Goal: Task Accomplishment & Management: Use online tool/utility

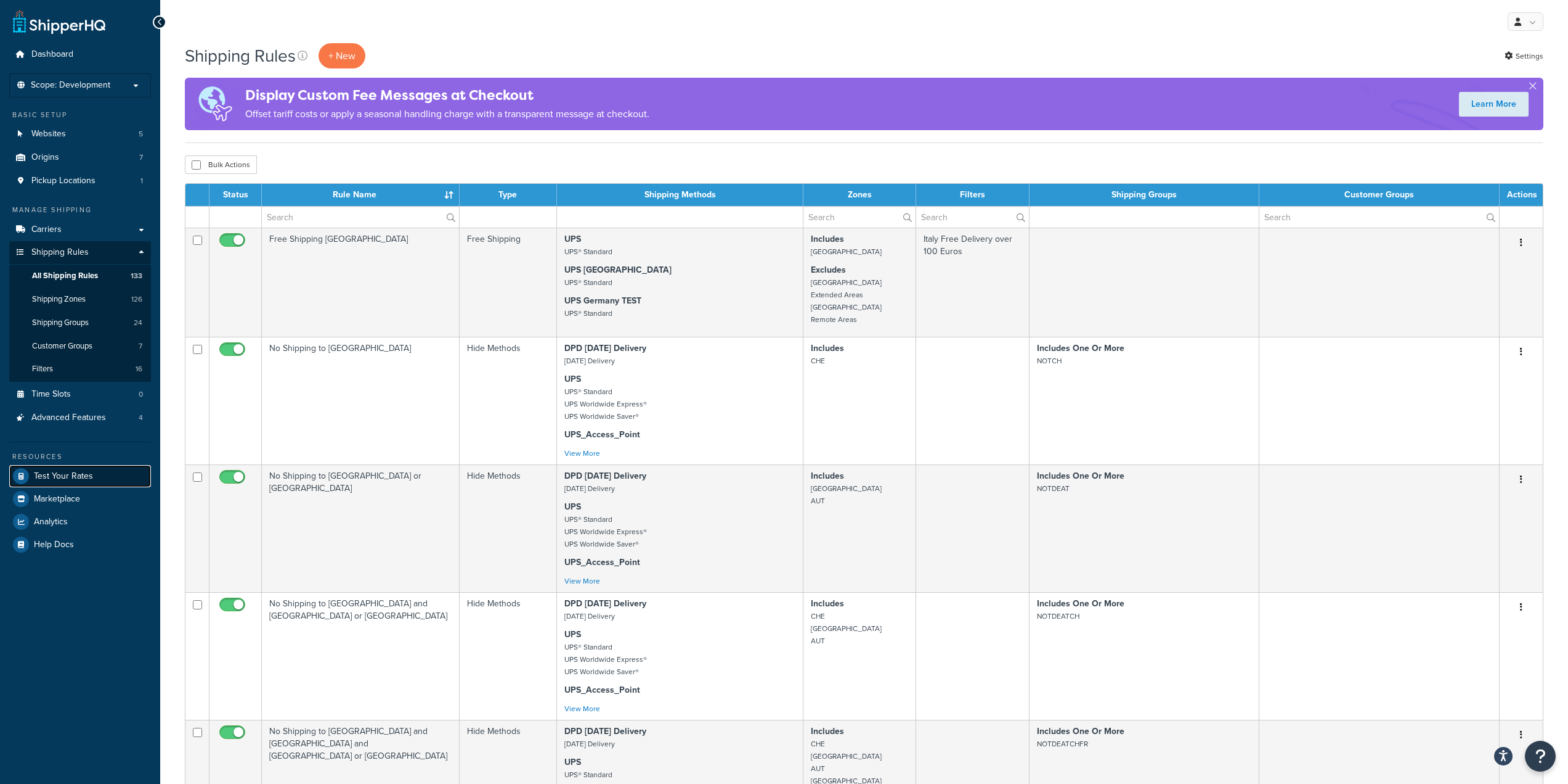
click at [87, 471] on span "Test Your Rates" at bounding box center [63, 476] width 60 height 10
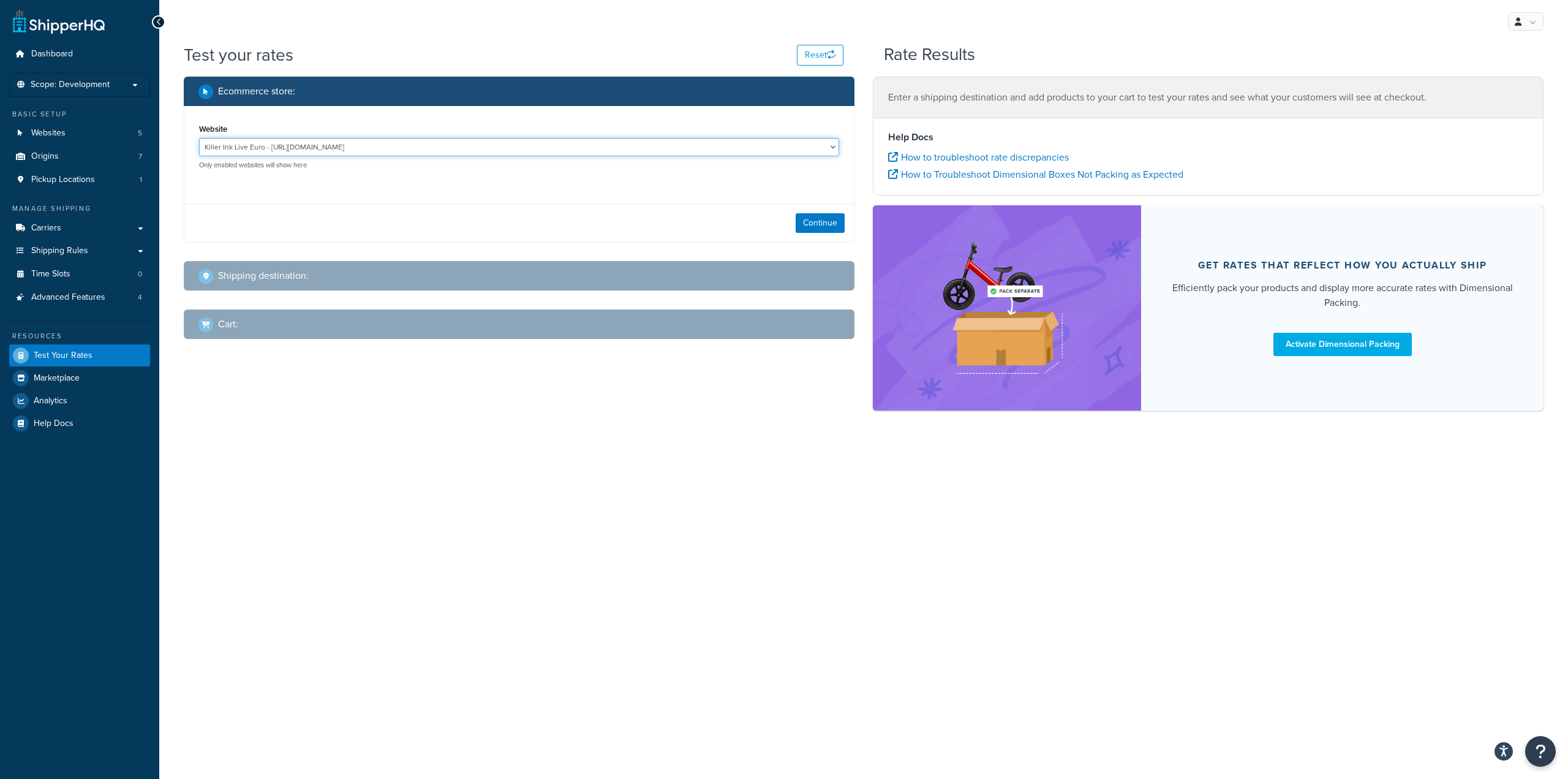
click at [400, 153] on select "Killer Ink Live Euro - [URL][DOMAIN_NAME] Killer Ink Live PL - [URL][DOMAIN_NAM…" at bounding box center [520, 147] width 641 height 18
select select "39f795b114d58f3ee3ddad5e071dc93c"
click at [199, 138] on select "Killer Ink Live Euro - [URL][DOMAIN_NAME] Killer Ink Live PL - [URL][DOMAIN_NAM…" at bounding box center [520, 147] width 641 height 18
click at [794, 232] on div "Continue" at bounding box center [519, 223] width 670 height 38
click at [817, 227] on button "Continue" at bounding box center [820, 224] width 49 height 20
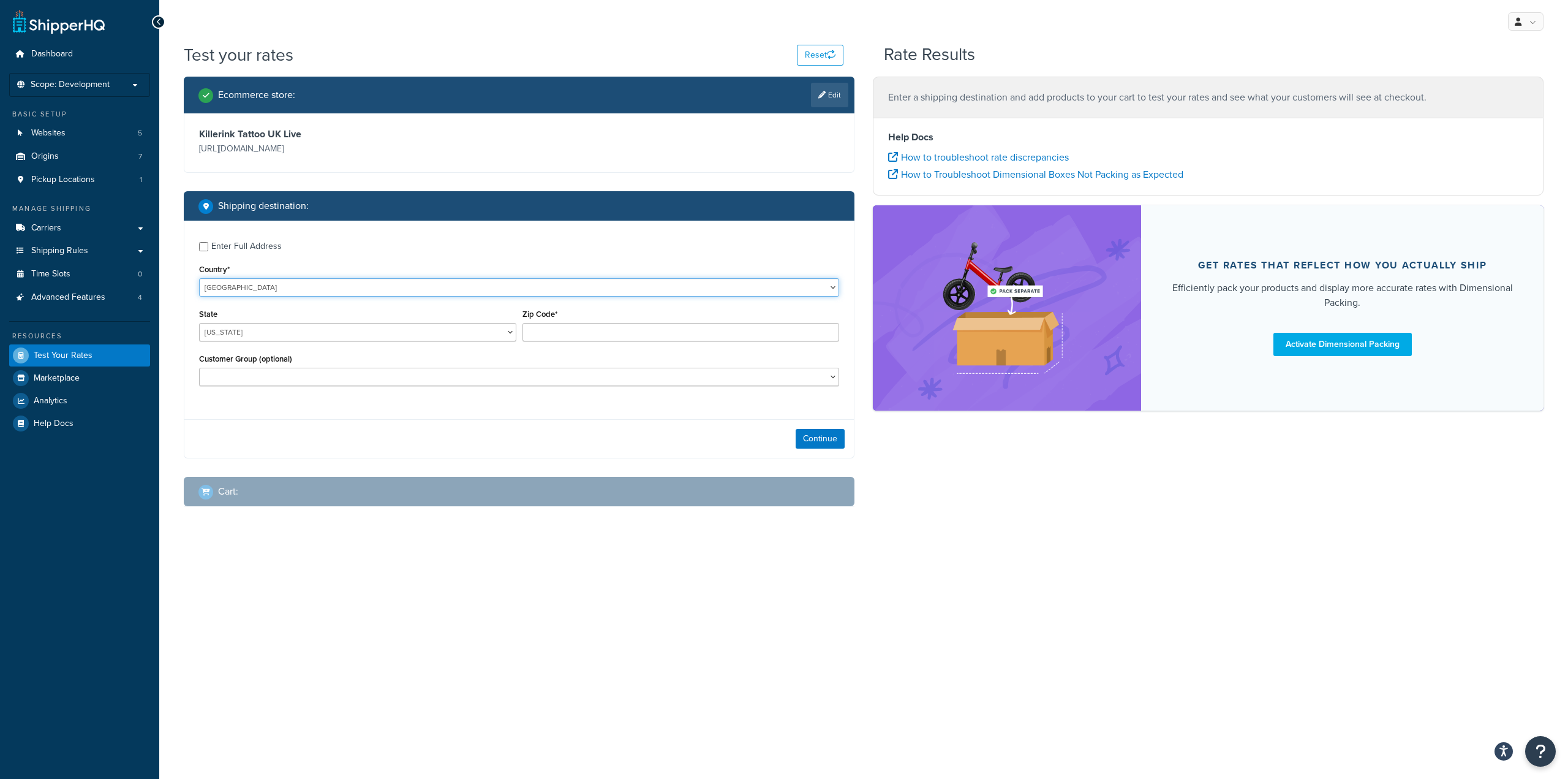
click at [284, 285] on select "United States United Kingdom Afghanistan Åland Islands Albania Algeria American…" at bounding box center [520, 287] width 641 height 18
select select "GB"
click at [199, 278] on select "United States United Kingdom Afghanistan Åland Islands Albania Algeria American…" at bounding box center [520, 287] width 641 height 18
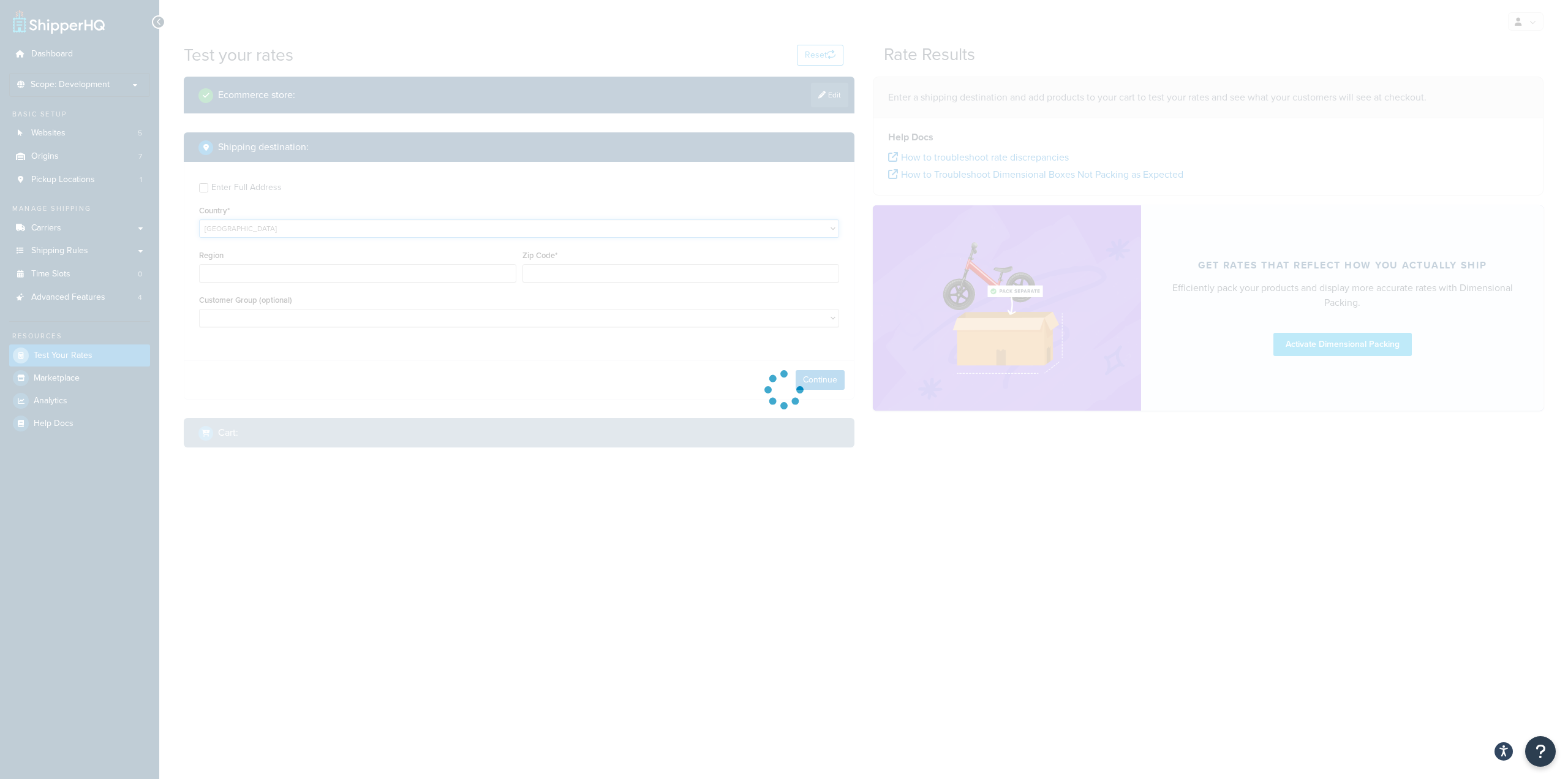
type input "AL"
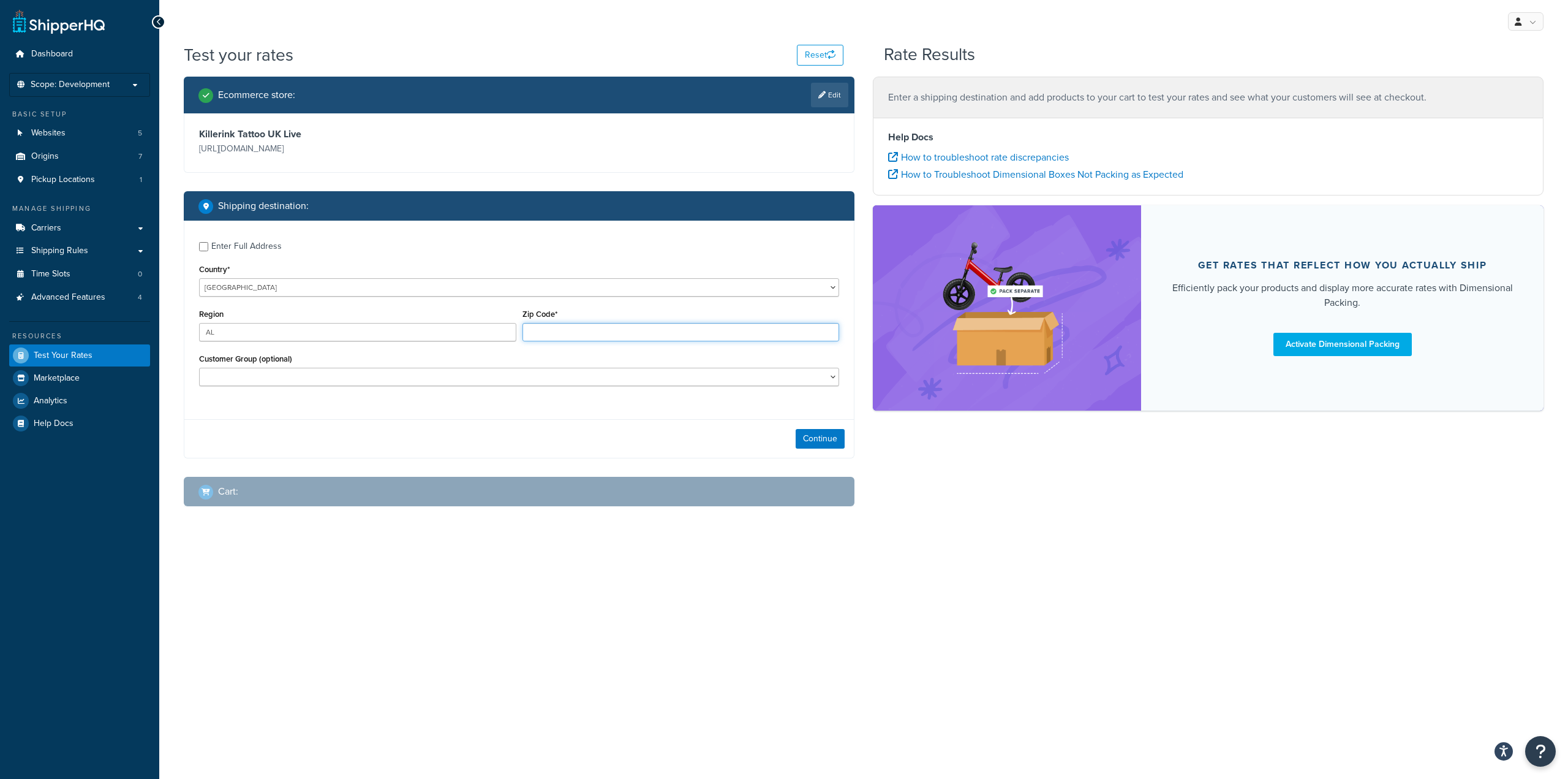
click at [594, 326] on input "Zip Code*" at bounding box center [681, 332] width 317 height 18
type input "L36 3XR"
type input "Merseyside"
click at [822, 443] on button "Continue" at bounding box center [820, 439] width 49 height 20
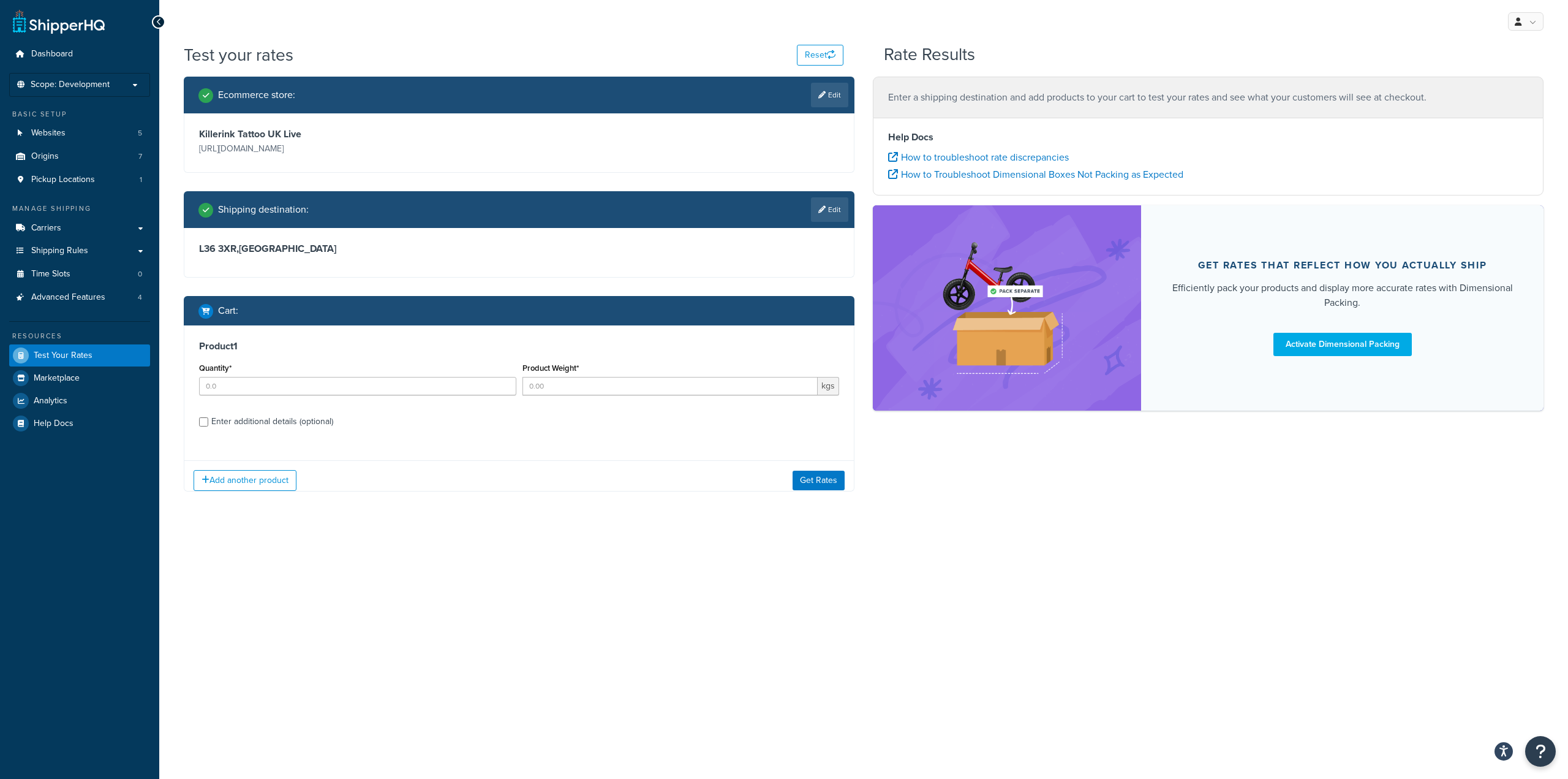
type input "Merseyside"
click at [448, 379] on input "Quantity*" at bounding box center [358, 386] width 317 height 18
type input "1"
click at [793, 475] on button "Get Rates" at bounding box center [818, 480] width 52 height 20
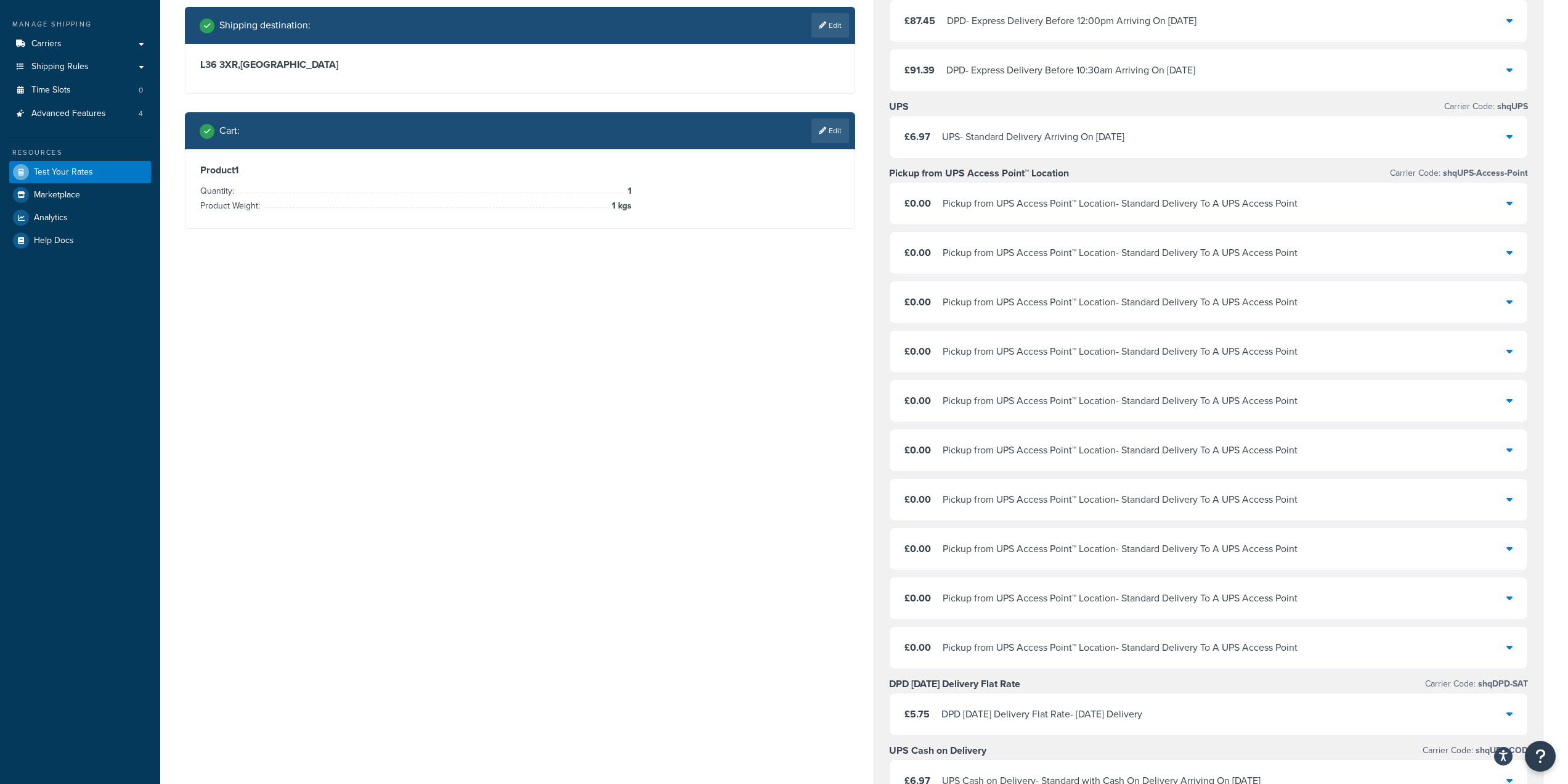
scroll to position [185, 0]
click at [1306, 201] on div "£0.00 Pickup from UPS Access Point™ Location - Standard Delivery To A UPS Acces…" at bounding box center [1209, 204] width 638 height 42
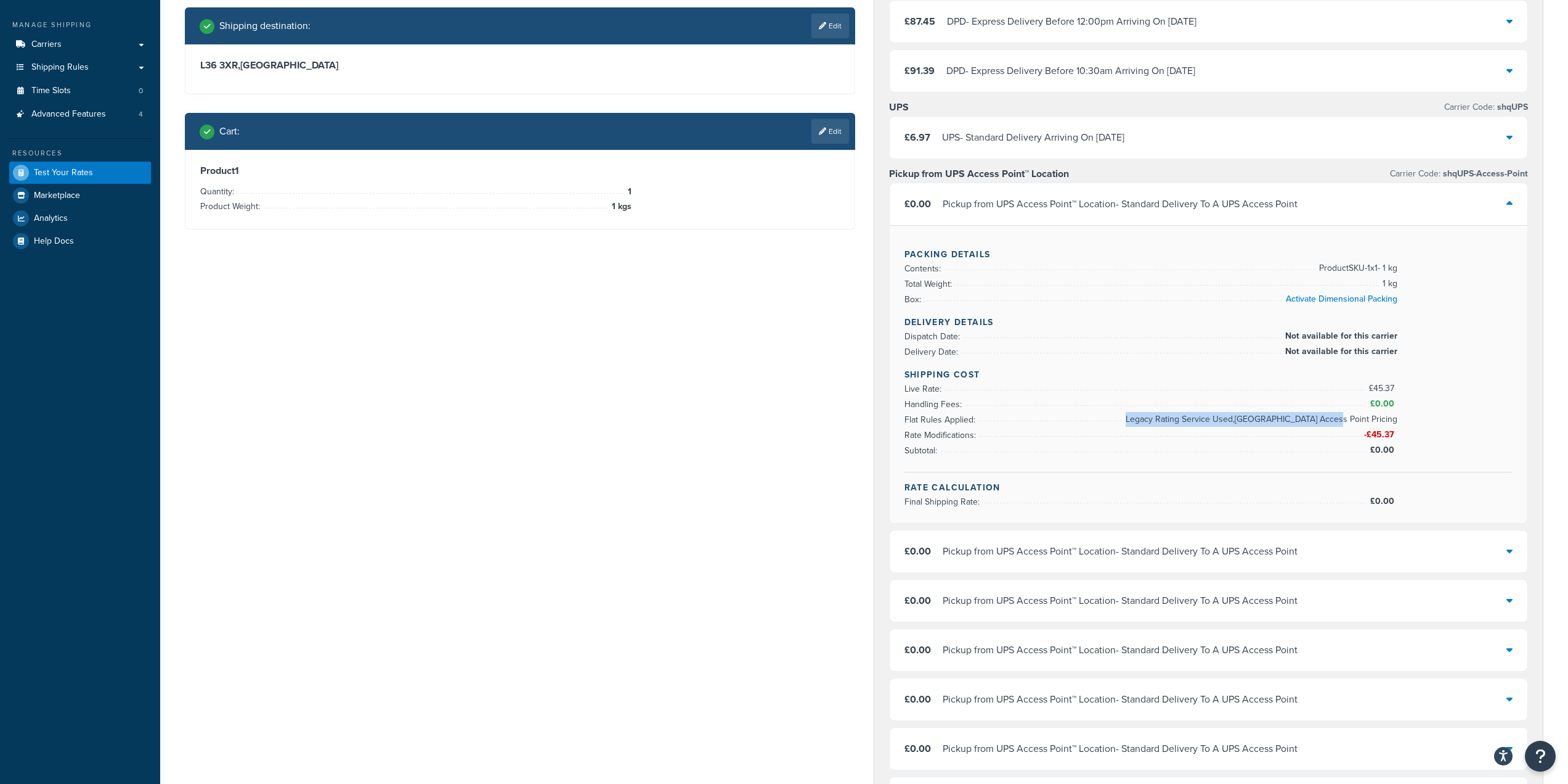
click at [1396, 419] on div "Shipping Cost Live Rate: £45.37 Handling Fees: £0.00 Flat Rules Applied: Legacy…" at bounding box center [1209, 420] width 609 height 104
copy li "Legacy Rating Service Used,UK Access Point Pricing"
click at [626, 389] on div "Ecommerce store : Edit Killerink Tattoo UK Live https://www.killerinktattoo.co.…" at bounding box center [864, 785] width 1378 height 1786
click at [1405, 415] on div "Shipping Cost Live Rate: £45.37 Handling Fees: £0.00 Flat Rules Applied: Legacy…" at bounding box center [1209, 420] width 609 height 104
click at [1394, 416] on span "Legacy Rating Service Used,UK Access Point Pricing" at bounding box center [1260, 420] width 275 height 15
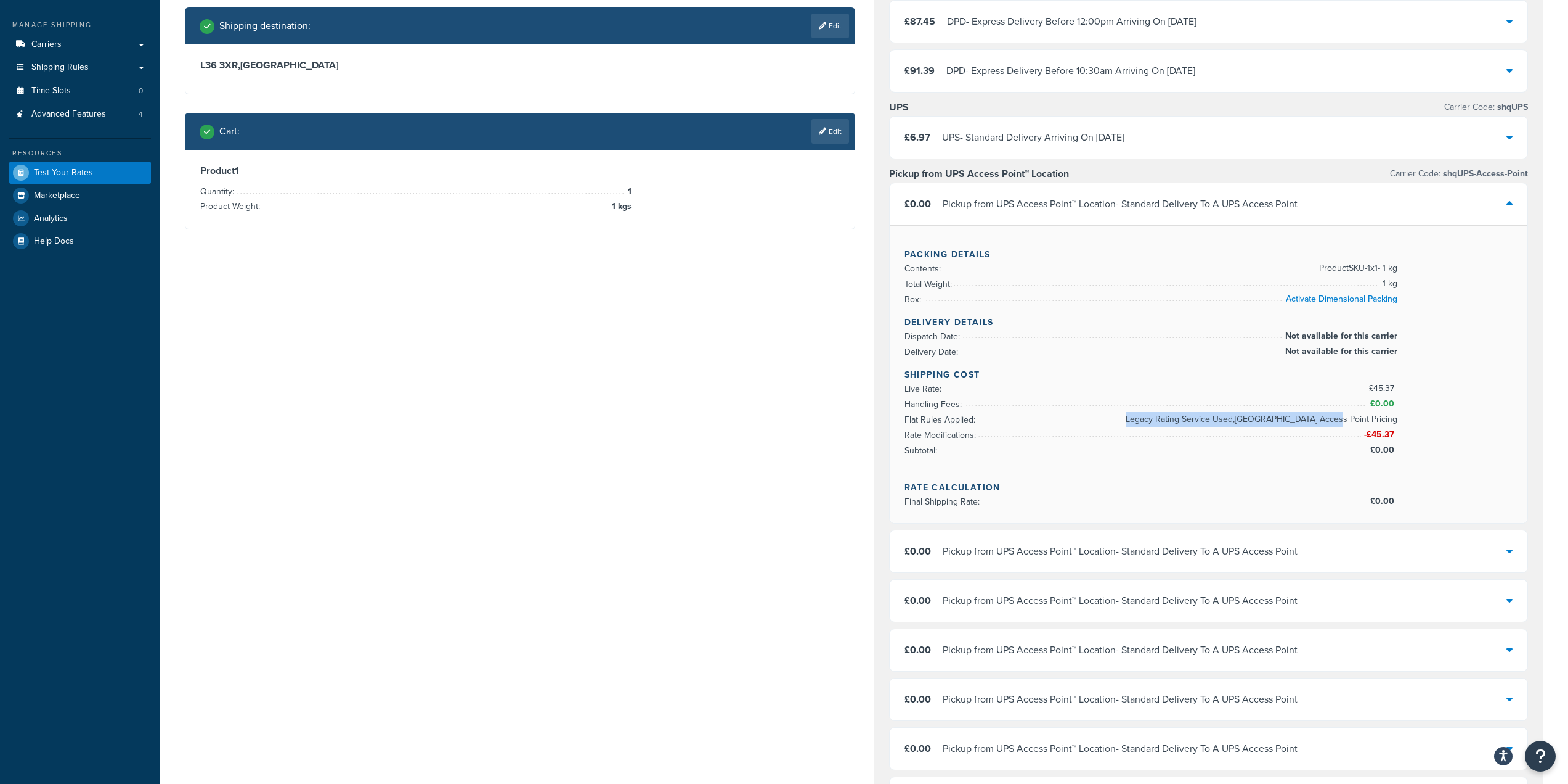
click at [1397, 416] on div "Shipping Cost Live Rate: £45.37 Handling Fees: £0.00 Flat Rules Applied: Legacy…" at bounding box center [1209, 420] width 609 height 104
copy li "Legacy Rating Service Used,UK Access Point Pricing"
click at [406, 423] on div "Ecommerce store : Edit Killerink Tattoo UK Live https://www.killerinktattoo.co.…" at bounding box center [864, 785] width 1378 height 1786
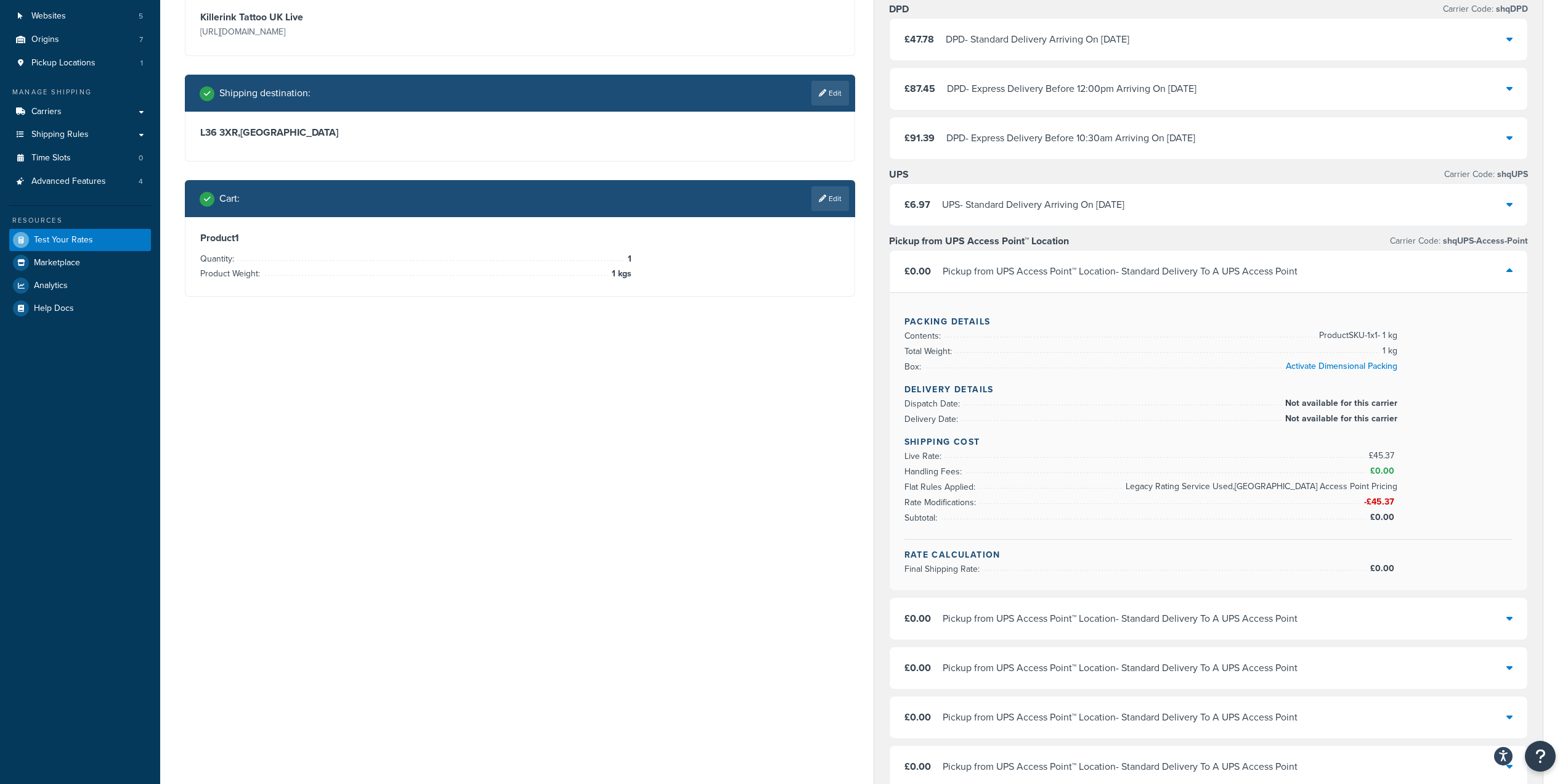
scroll to position [0, 0]
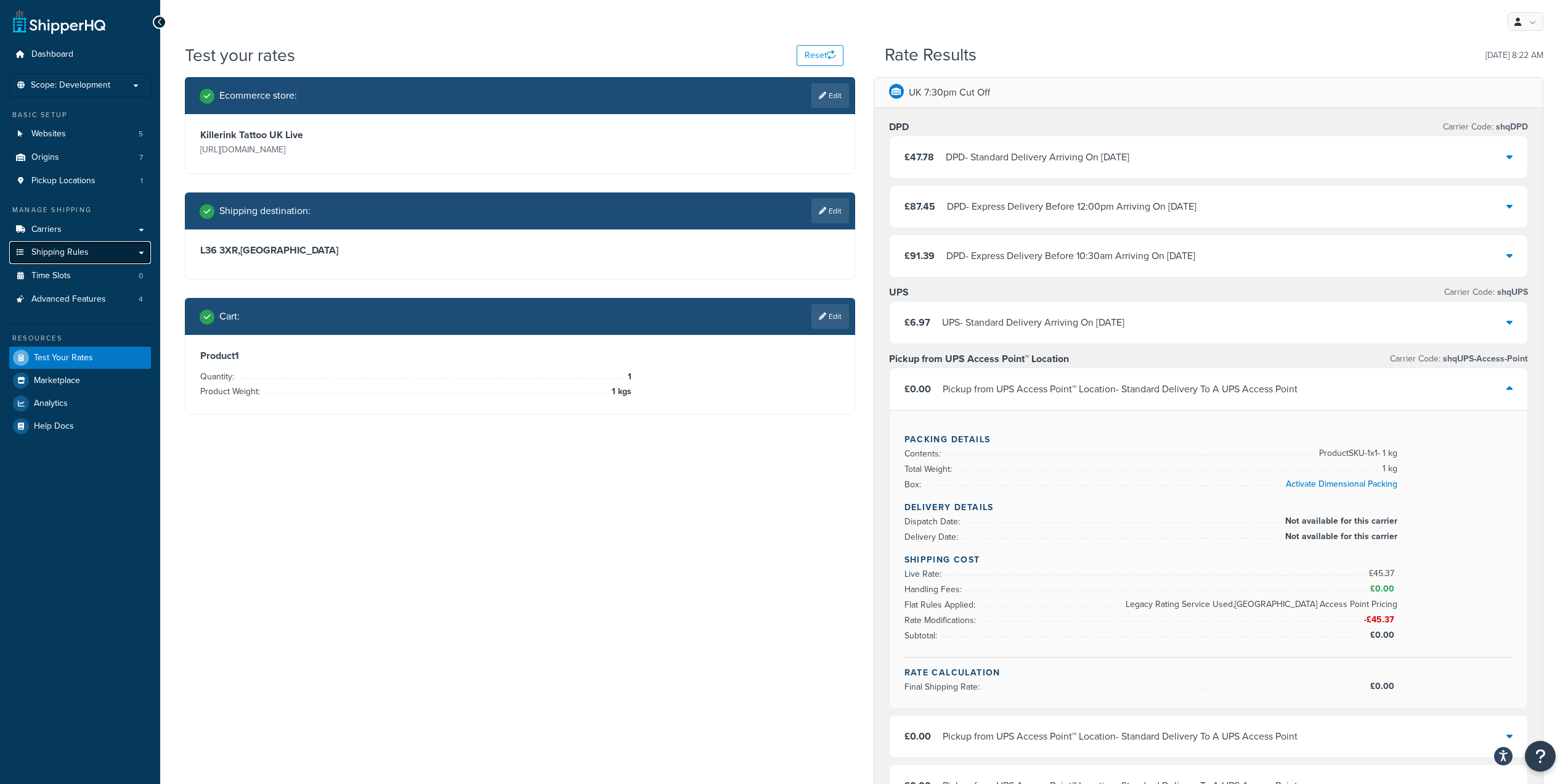
click at [68, 259] on link "Shipping Rules" at bounding box center [80, 252] width 142 height 23
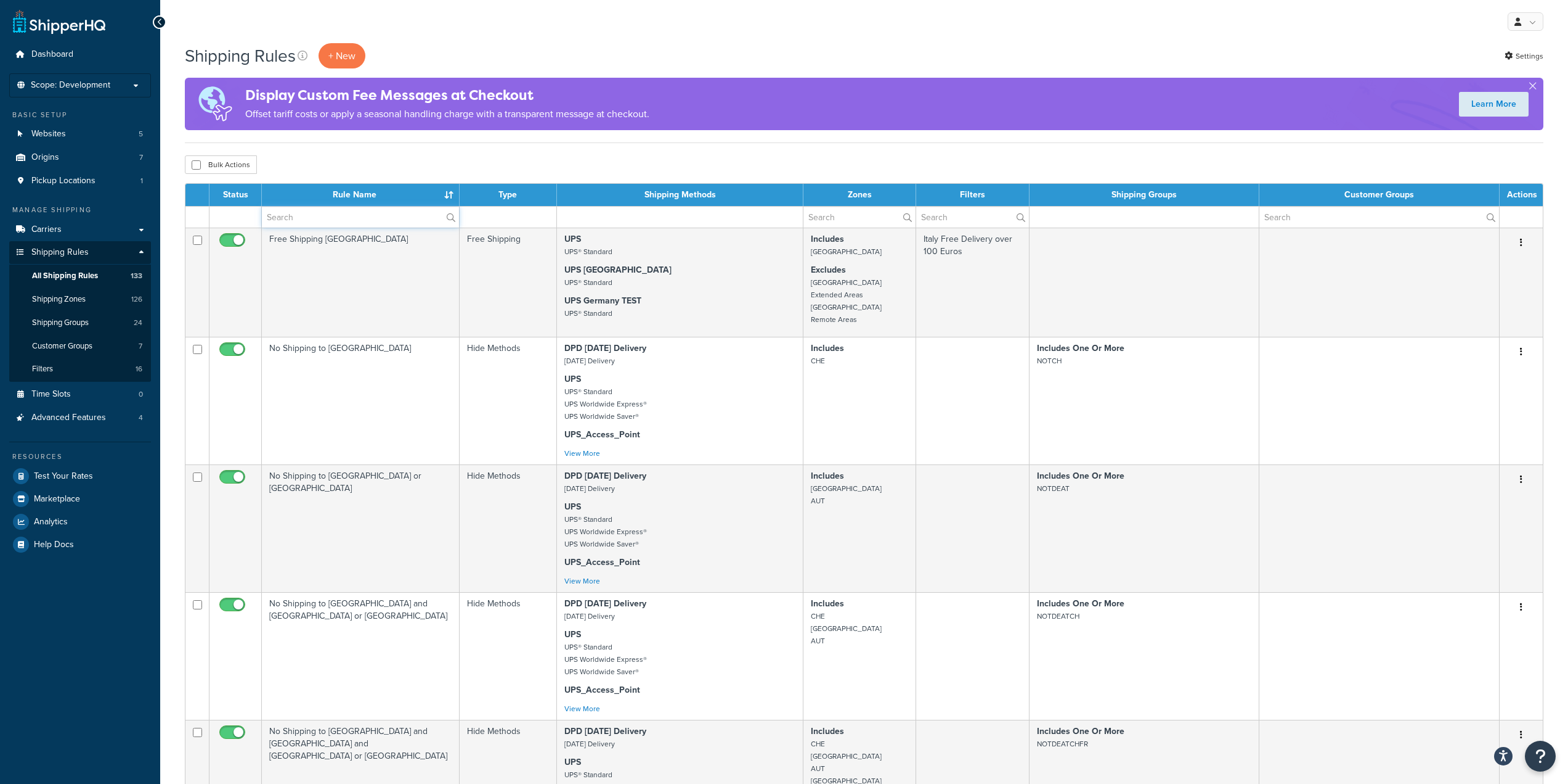
click at [420, 215] on input "text" at bounding box center [360, 217] width 197 height 21
paste input "Legacy Rating Service Used,[GEOGRAPHIC_DATA] Access Point Pricing"
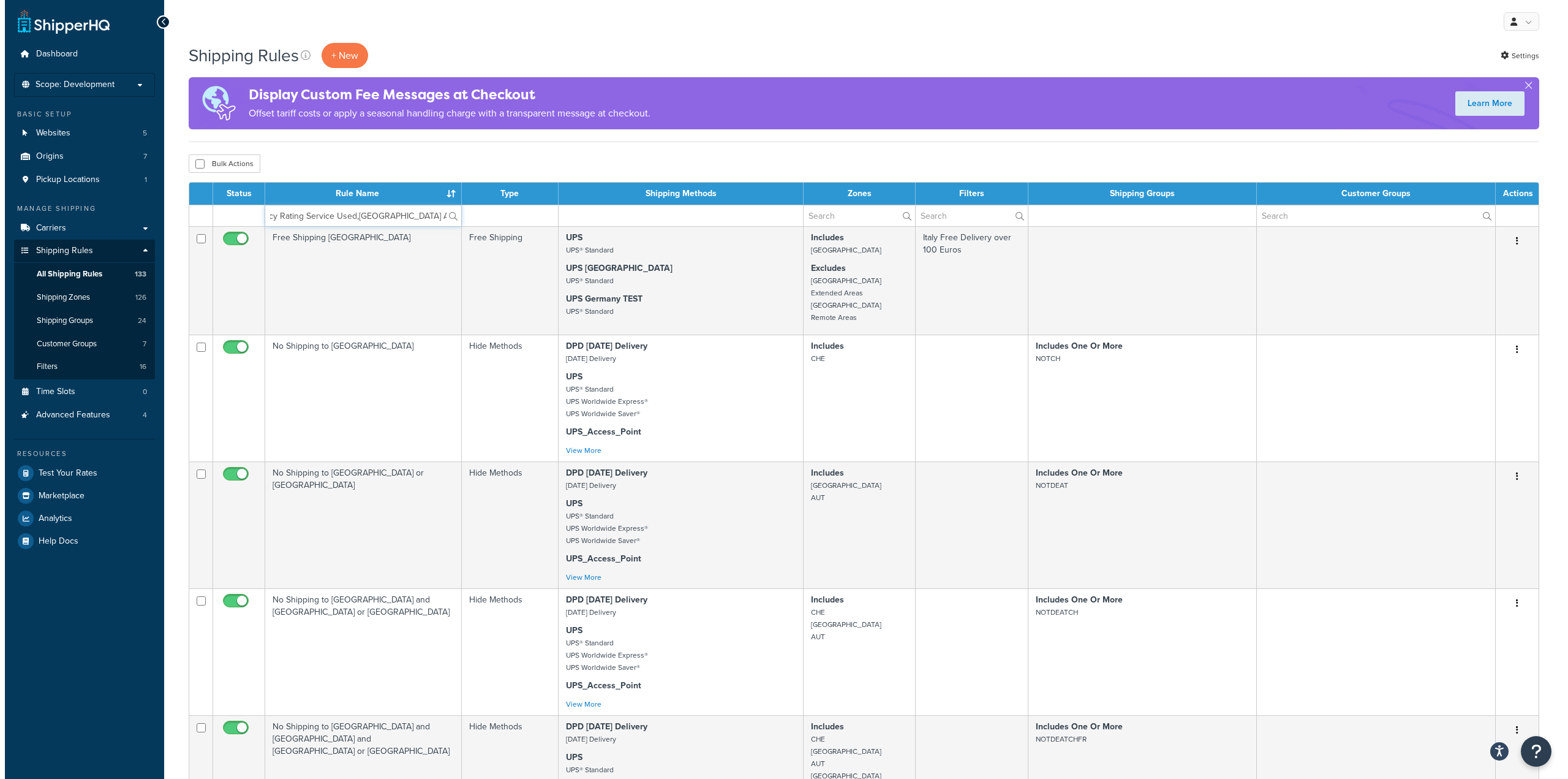
scroll to position [0, 18]
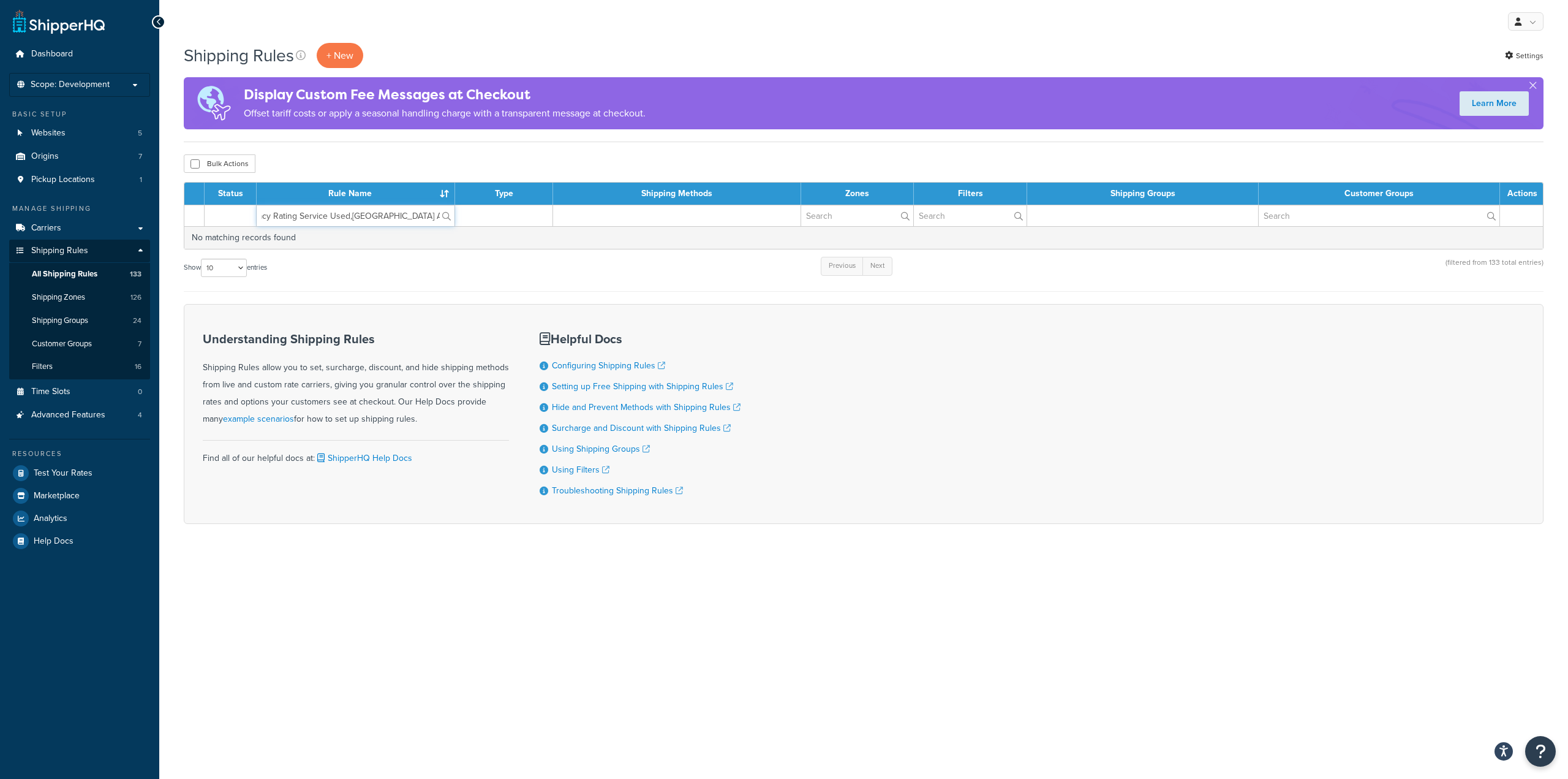
drag, startPoint x: 356, startPoint y: 215, endPoint x: 548, endPoint y: 214, distance: 192.0
click at [548, 214] on tr "Legacy Rating Service Used,UK Access Point Pricing" at bounding box center [863, 215] width 1359 height 22
drag, startPoint x: 379, startPoint y: 216, endPoint x: 92, endPoint y: 211, distance: 287.0
click at [85, 207] on div "Dashboard Scope: Development Live Integration Test Basic Setup Websites 5 Origi…" at bounding box center [784, 390] width 1568 height 779
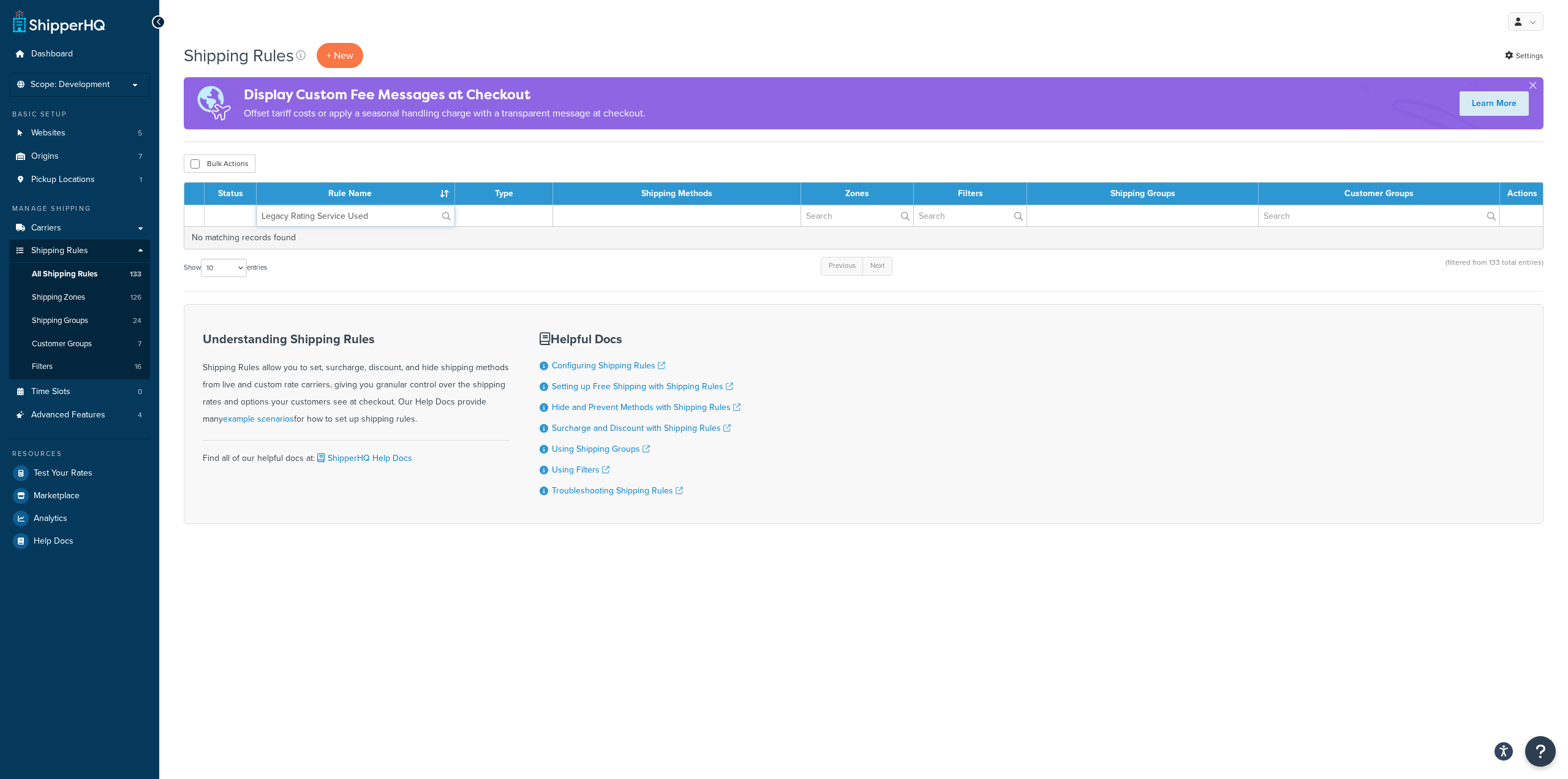
paste input ",UK Access Point Pricing"
drag, startPoint x: 350, startPoint y: 214, endPoint x: 107, endPoint y: 224, distance: 243.2
click at [107, 224] on div "Dashboard Scope: Development Live Integration Test Basic Setup Websites 5 Origi…" at bounding box center [784, 390] width 1568 height 779
type input "UK Access Point Pricing"
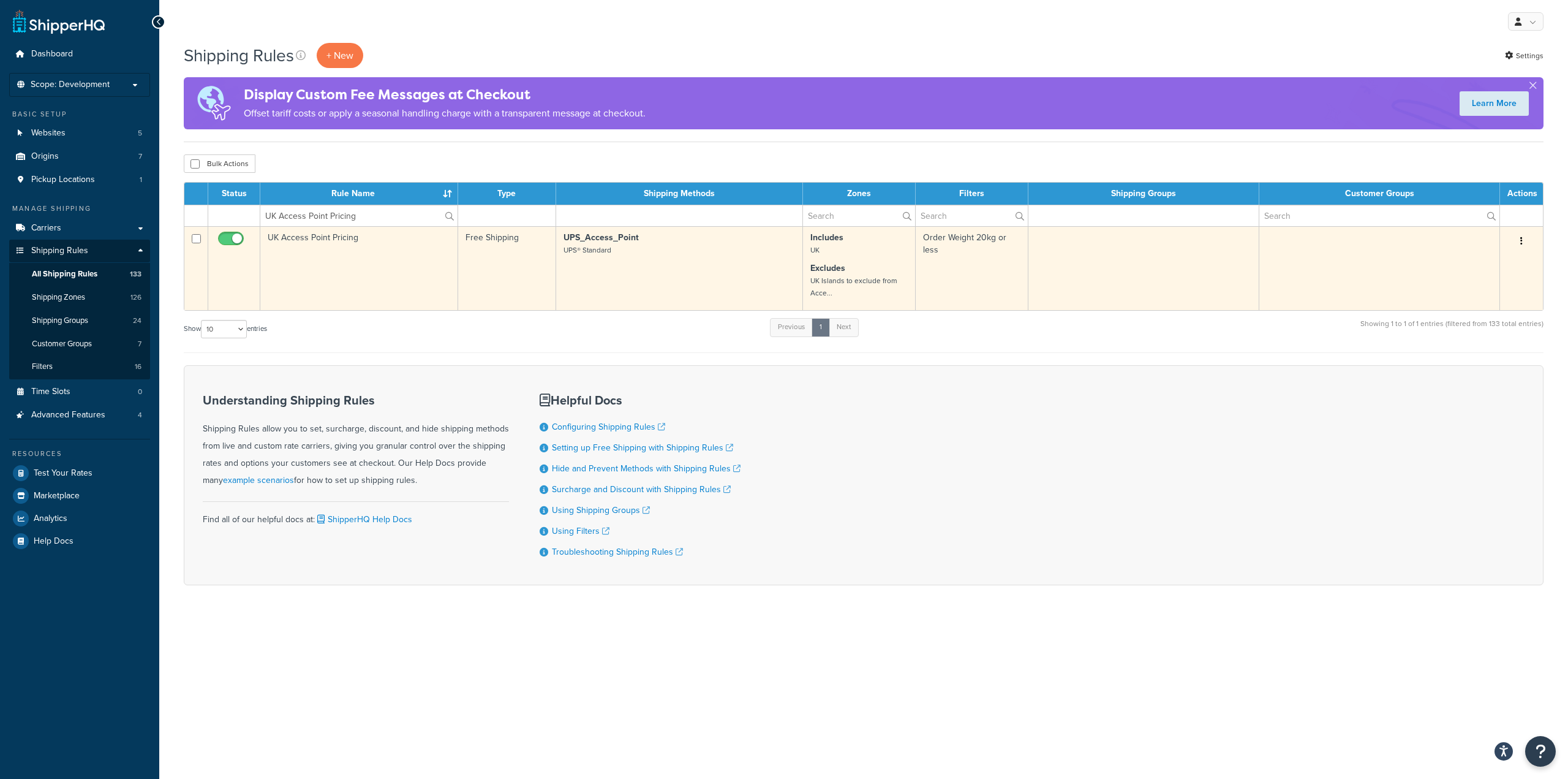
click at [358, 239] on td "UK Access Point Pricing" at bounding box center [359, 268] width 198 height 84
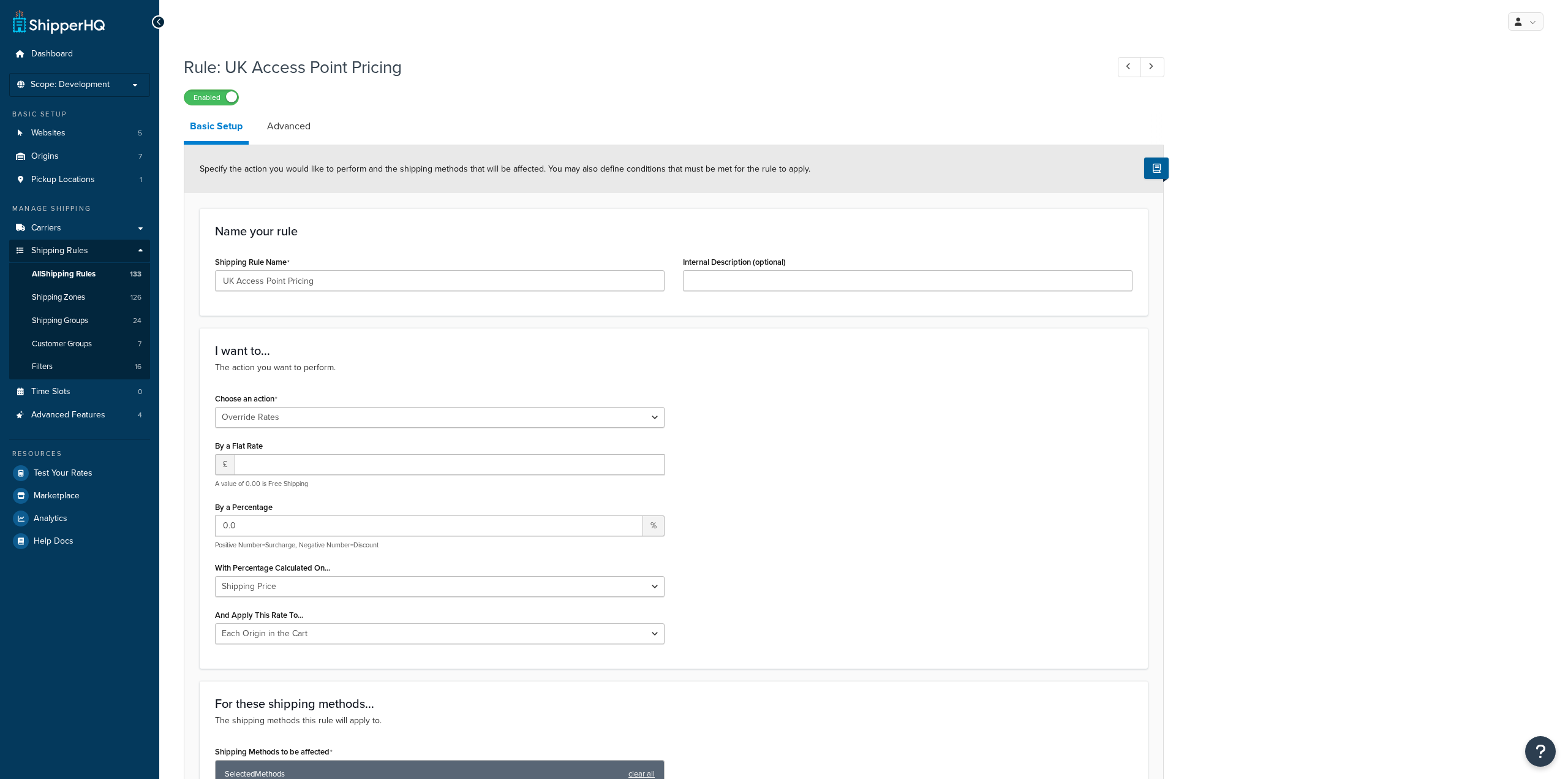
select select "OVERRIDE"
select select "LOCATION"
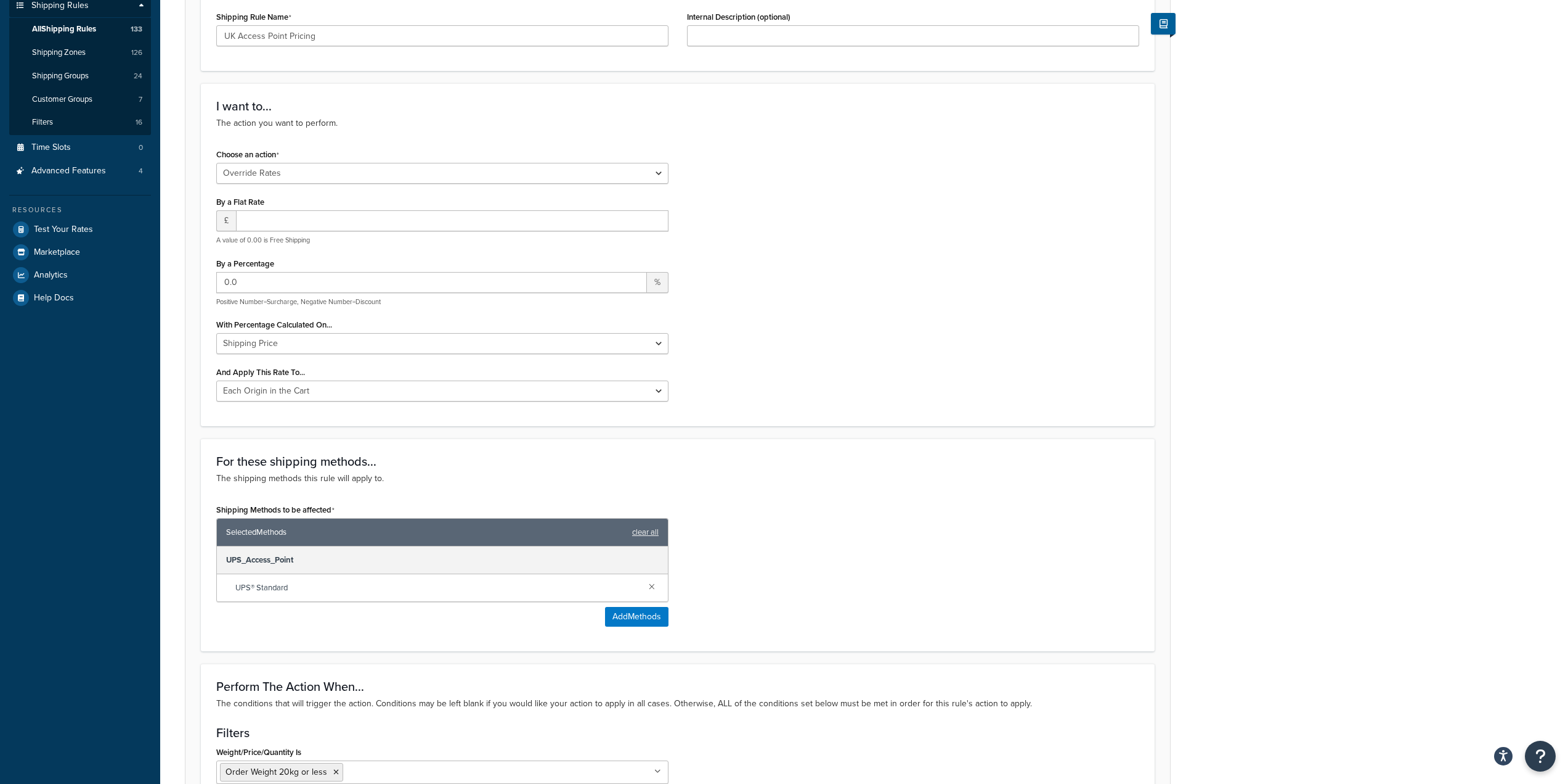
scroll to position [185, 0]
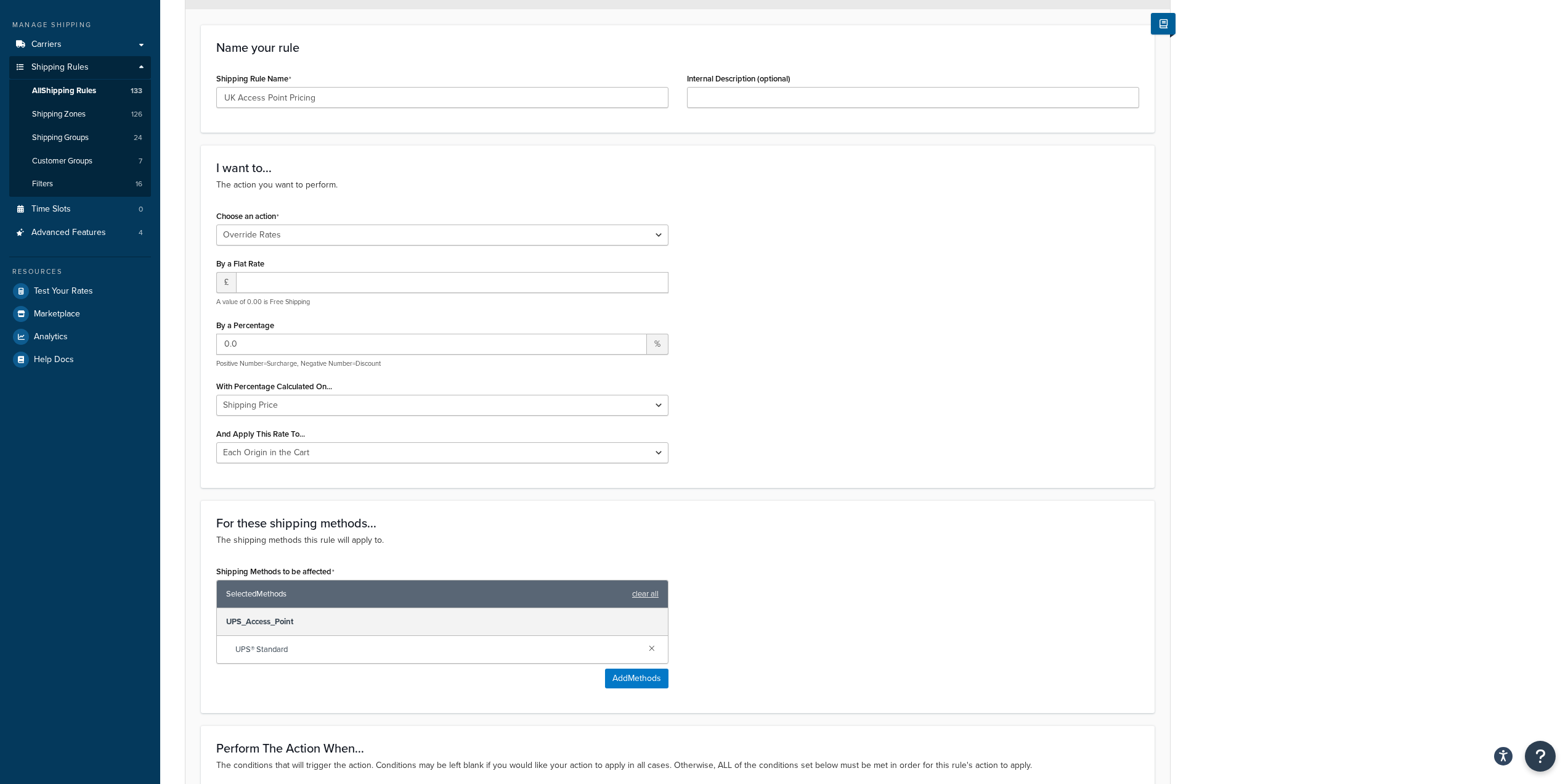
click at [338, 248] on div "Choose an action Choose an action Override Rates Surcharge or discount rates Hi…" at bounding box center [442, 340] width 471 height 265
click at [340, 236] on select "Choose an action Override Rates Surcharge or discount rates Hide a shipping met…" at bounding box center [442, 234] width 452 height 21
select select "SURCHARGE"
click at [216, 224] on select "Choose an action Override Rates Surcharge or discount rates Hide a shipping met…" at bounding box center [442, 234] width 452 height 21
select select "LOCATION"
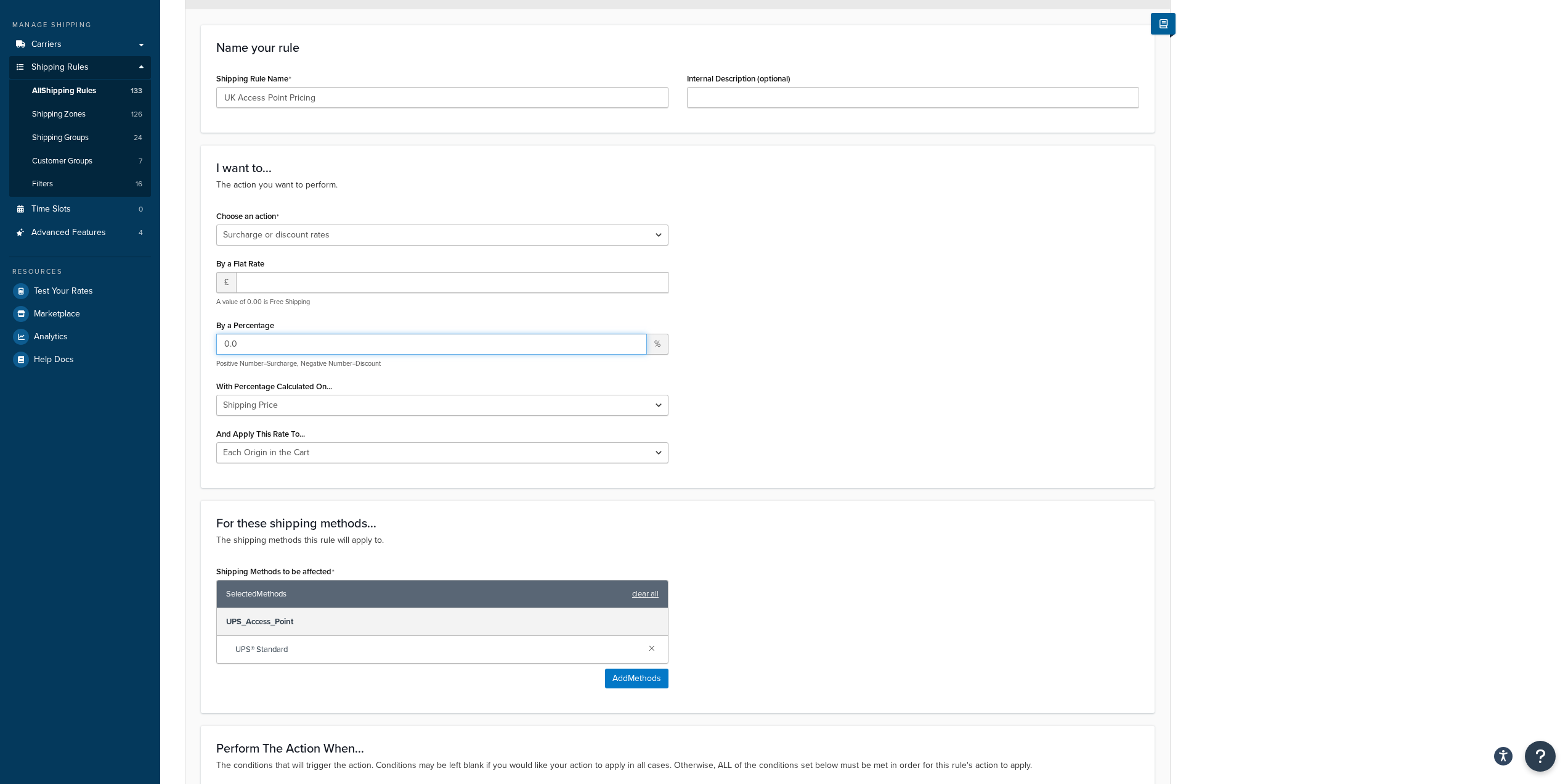
click at [266, 337] on input "0.0" at bounding box center [431, 343] width 430 height 21
type input "-95"
click at [897, 473] on div "I want to... The action you want to perform. Choose an action Choose an action …" at bounding box center [677, 316] width 954 height 342
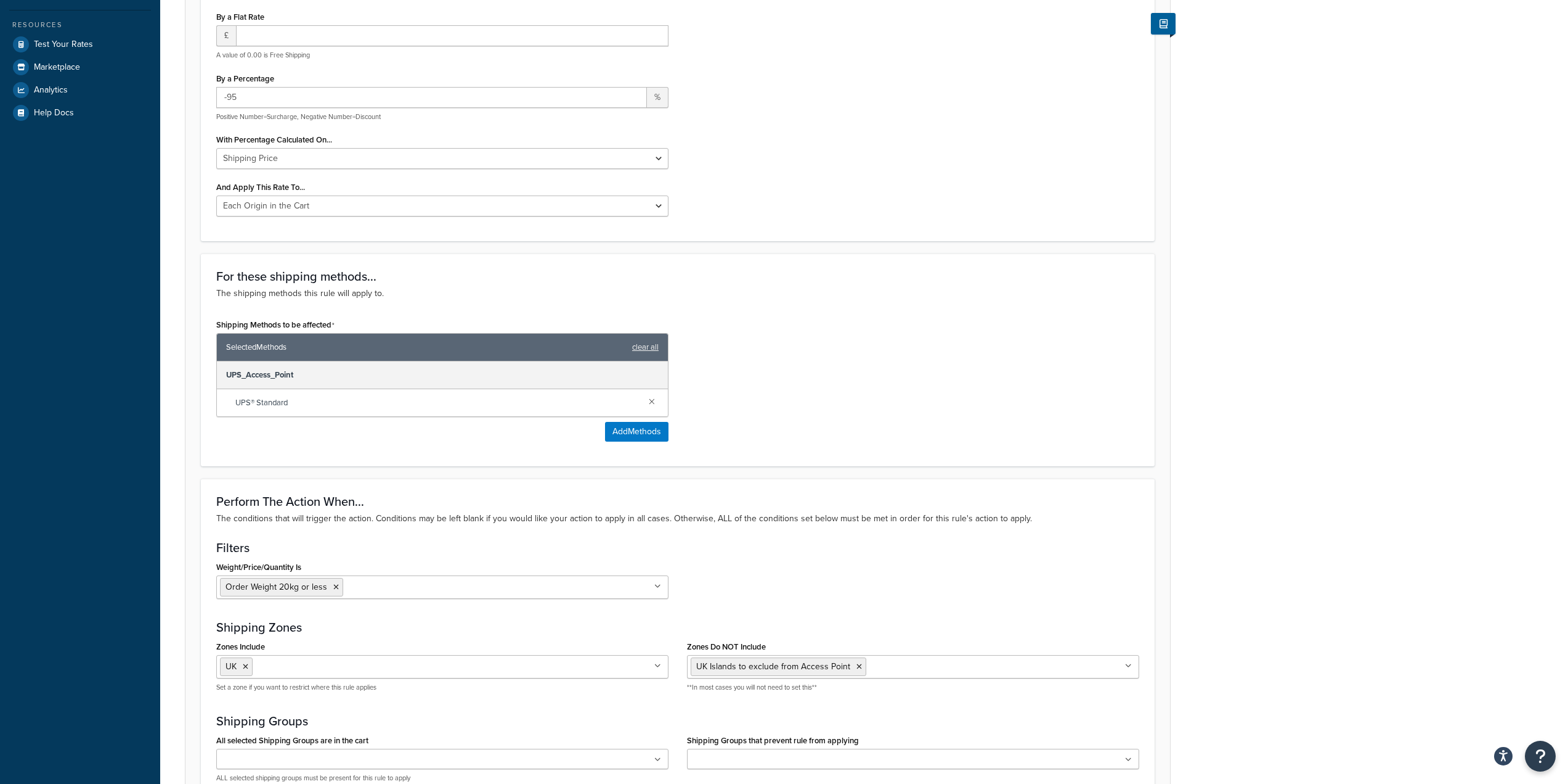
scroll to position [717, 0]
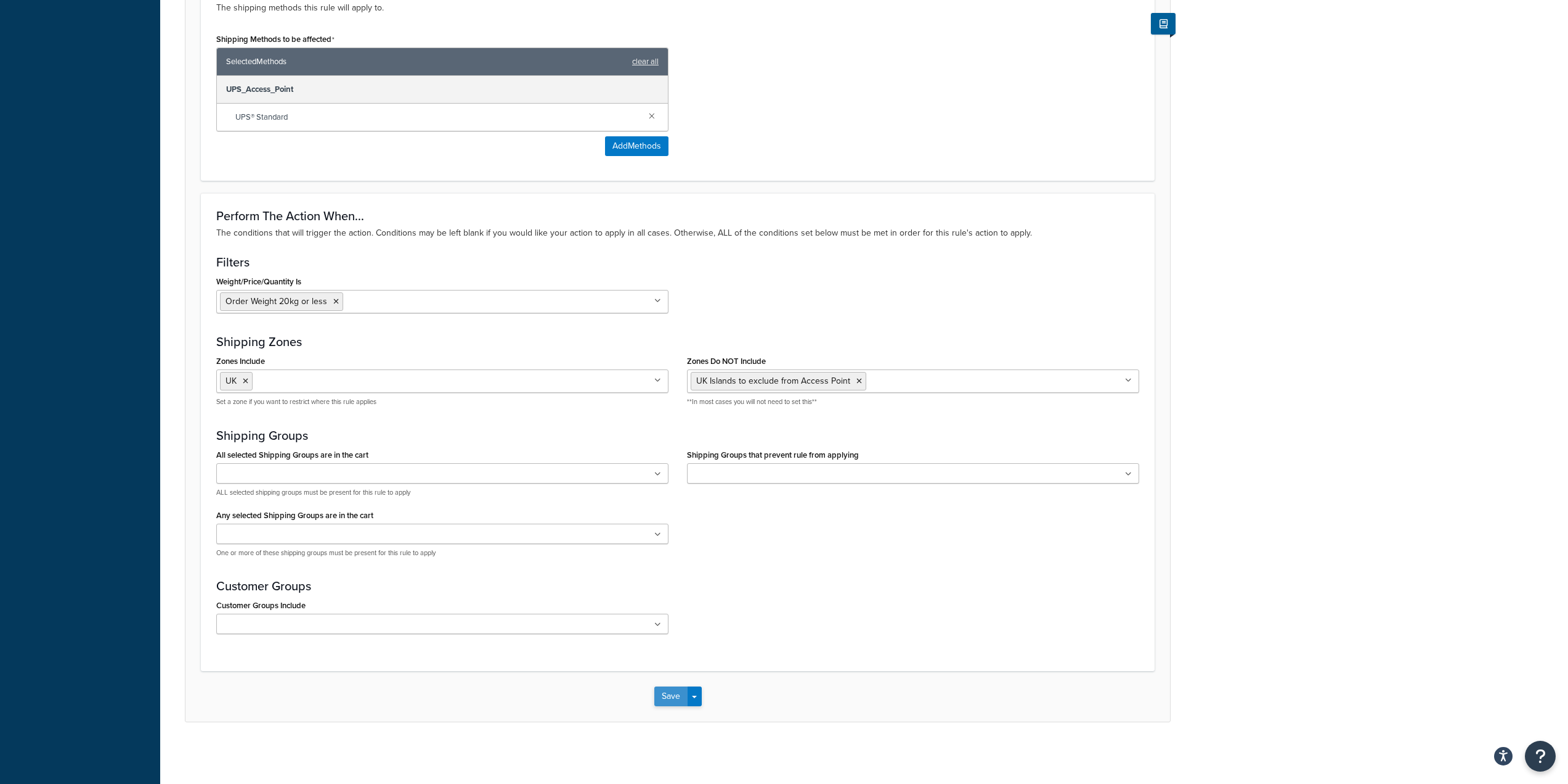
click at [667, 693] on button "Save" at bounding box center [671, 696] width 34 height 20
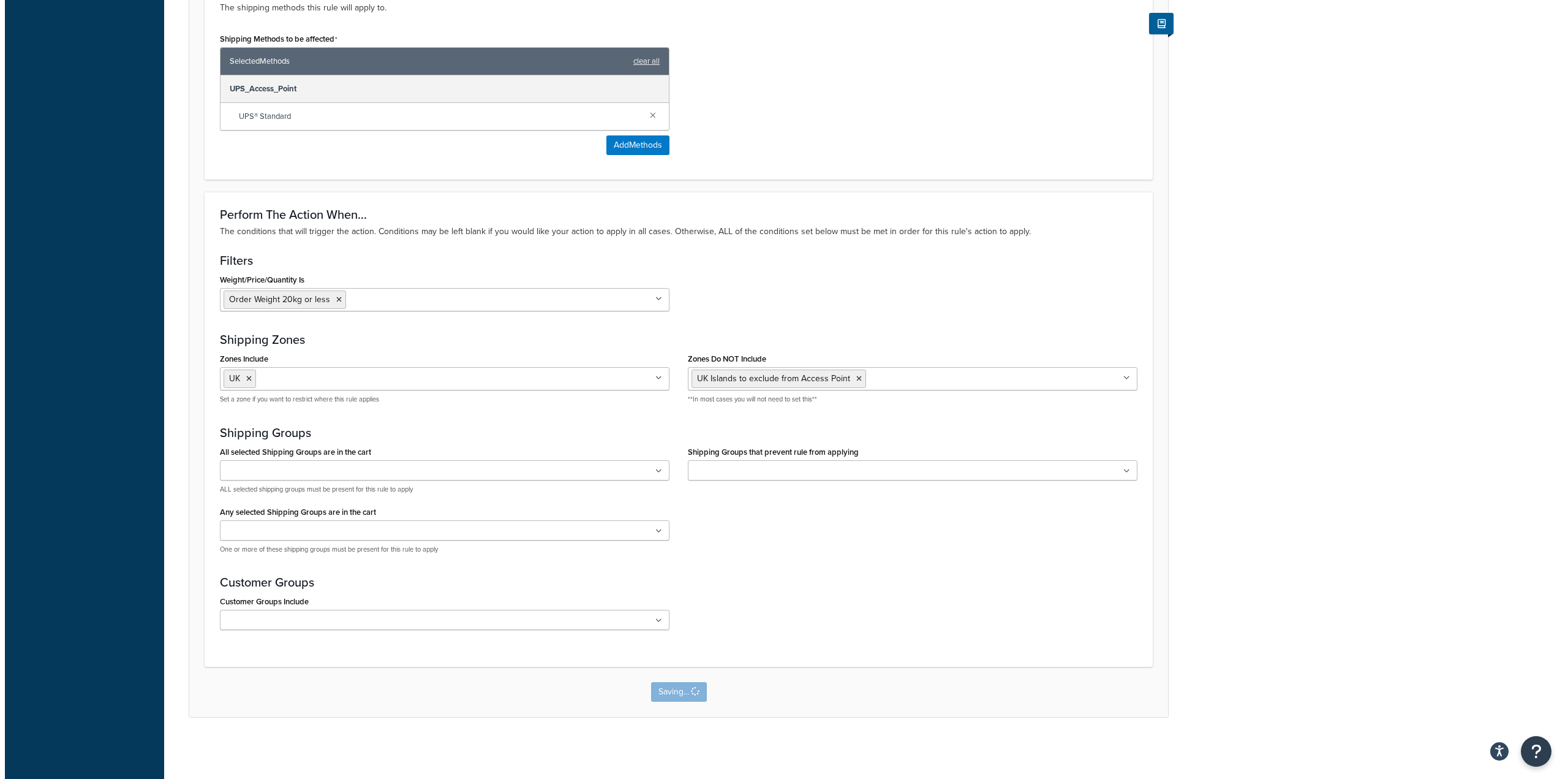
scroll to position [0, 0]
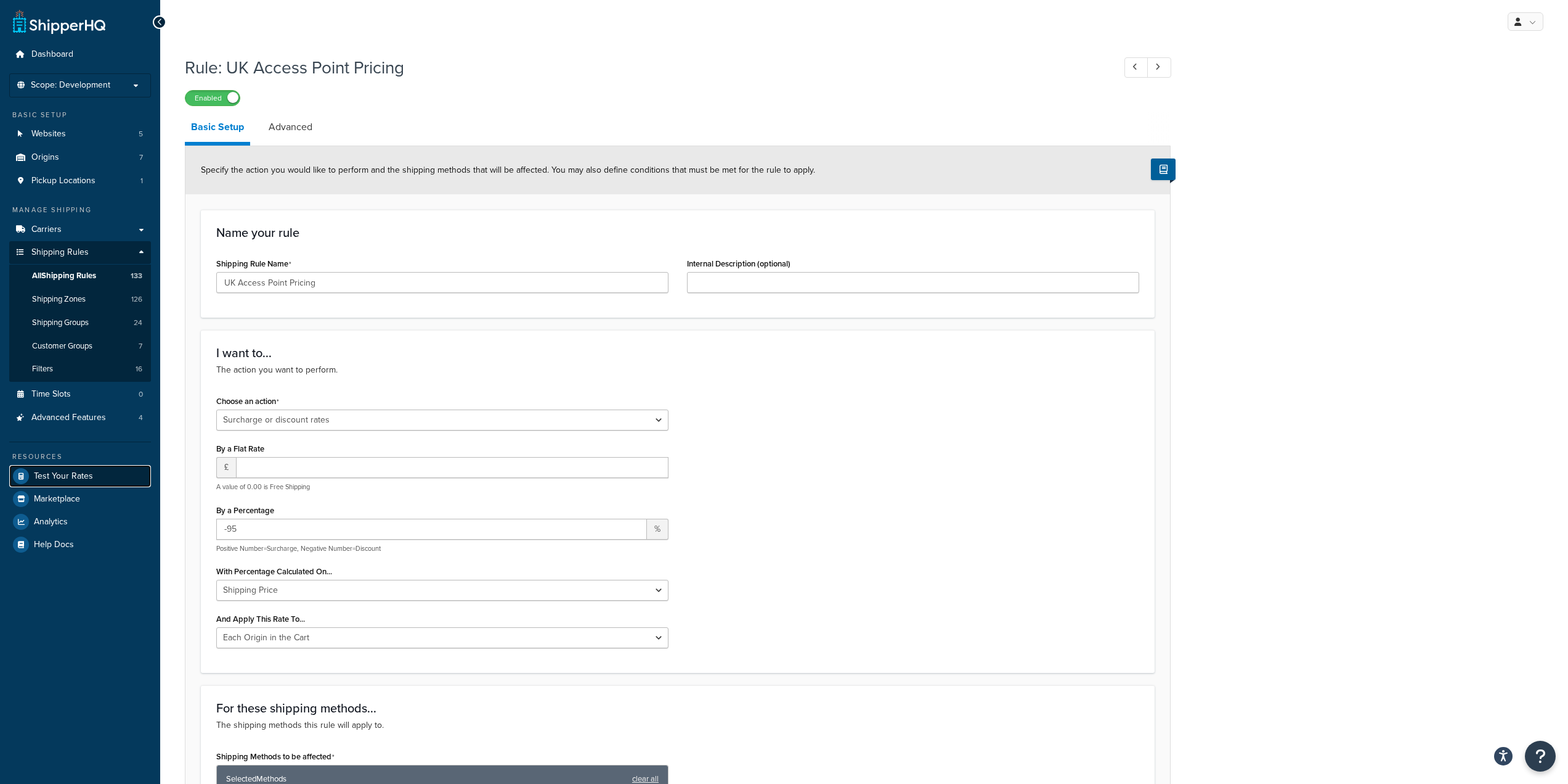
click at [60, 483] on link "Test Your Rates" at bounding box center [80, 476] width 142 height 22
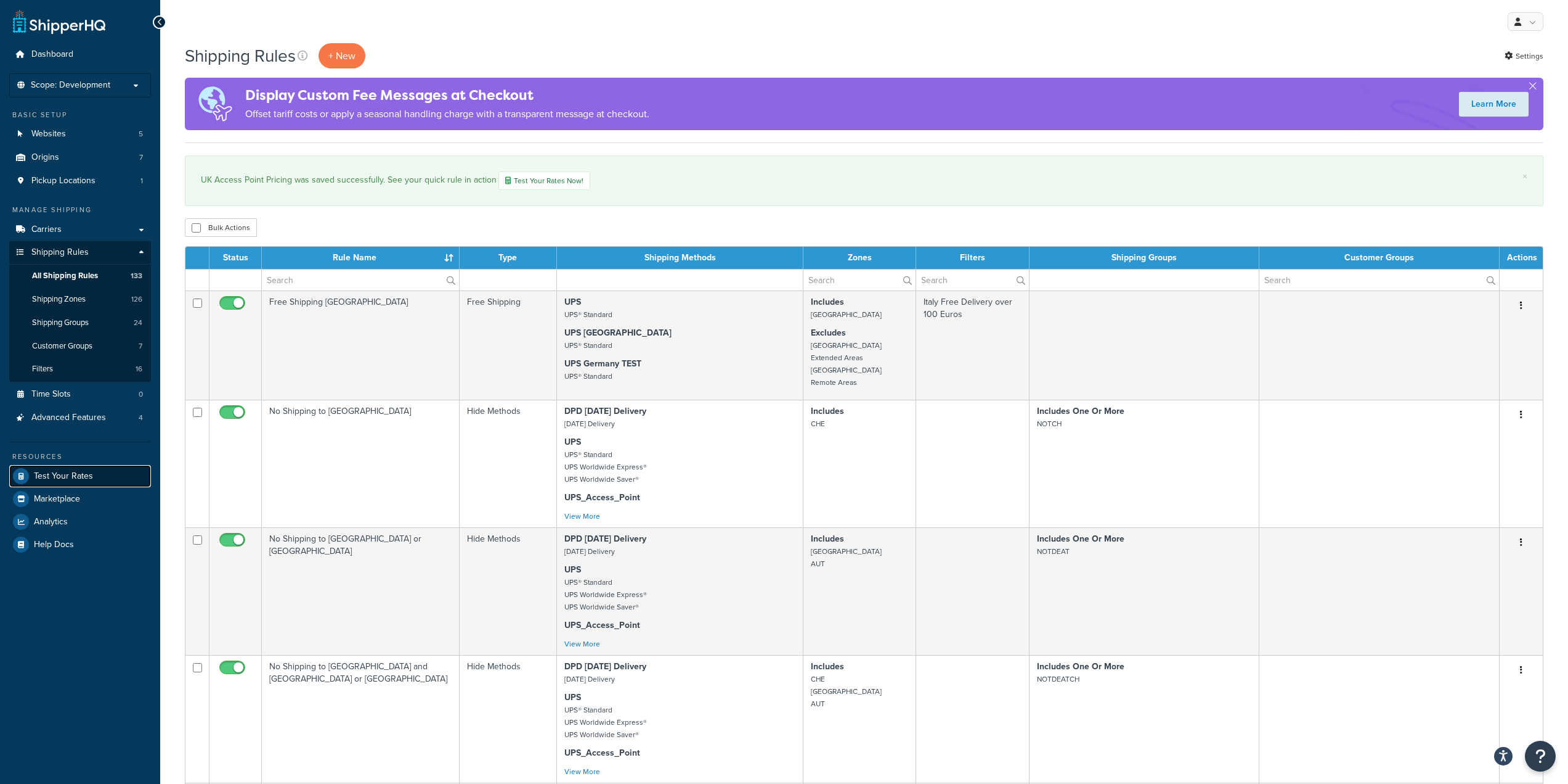
click at [94, 478] on link "Test Your Rates" at bounding box center [80, 476] width 142 height 22
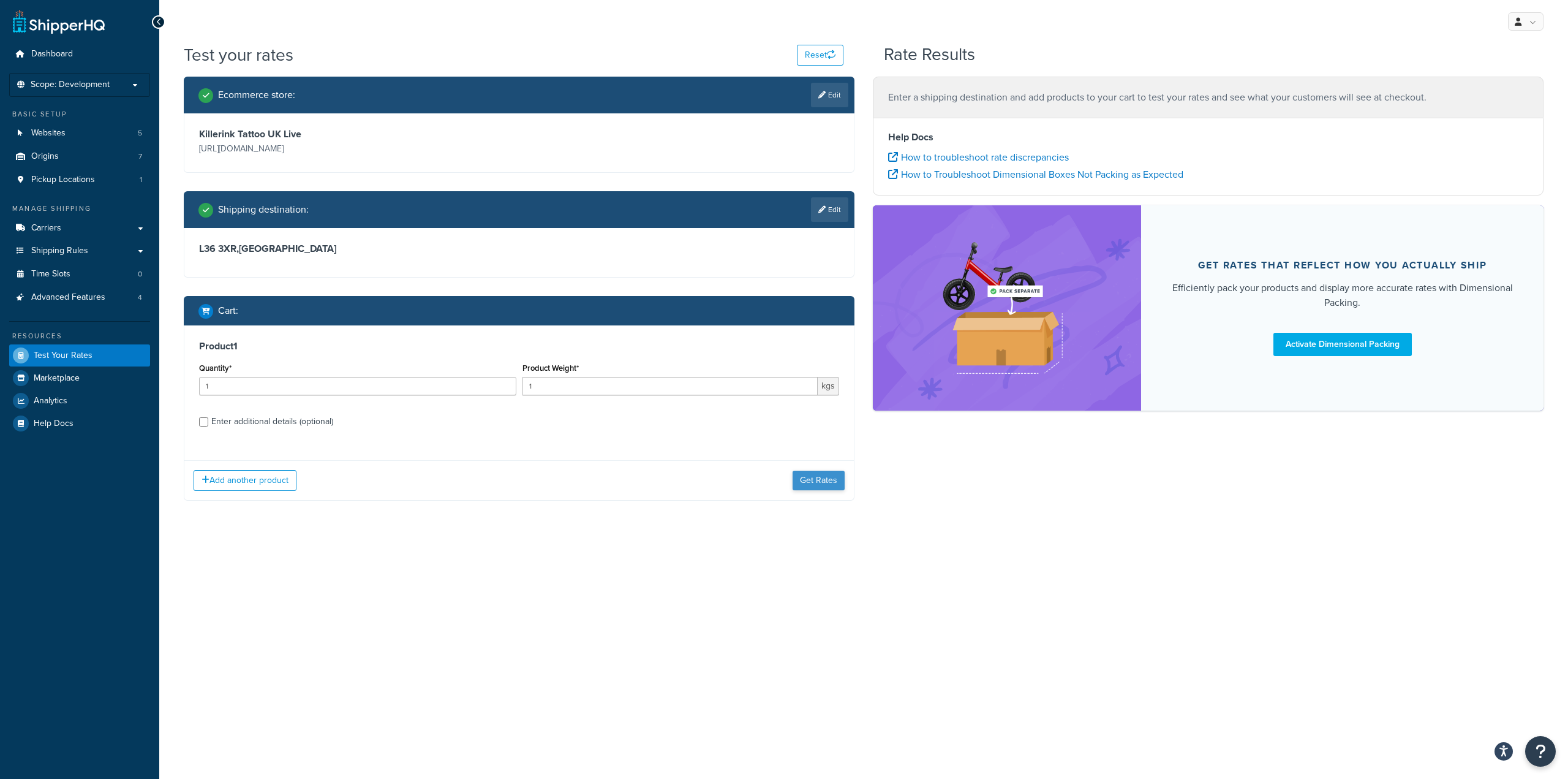
click at [834, 460] on div "Add another product Get Rates" at bounding box center [519, 480] width 670 height 40
click at [819, 474] on button "Get Rates" at bounding box center [818, 480] width 52 height 20
